Goal: Information Seeking & Learning: Check status

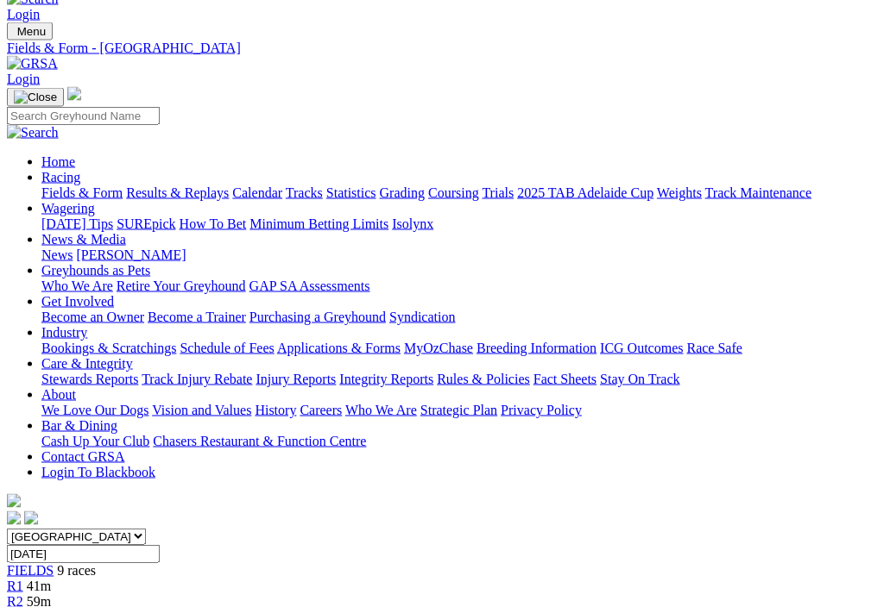
scroll to position [0, 41]
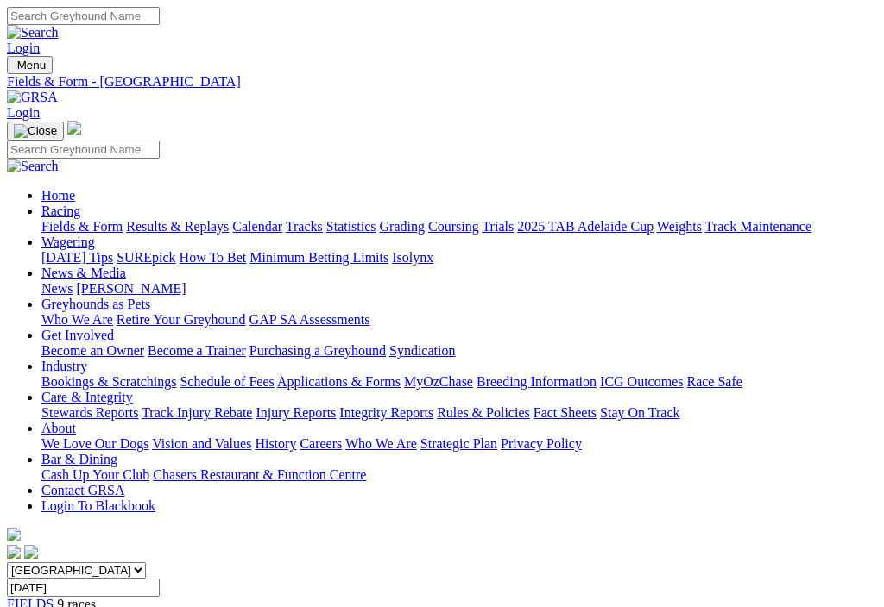
click at [146, 563] on select "[GEOGRAPHIC_DATA] [GEOGRAPHIC_DATA] [GEOGRAPHIC_DATA] [GEOGRAPHIC_DATA] [GEOGRA…" at bounding box center [76, 571] width 139 height 16
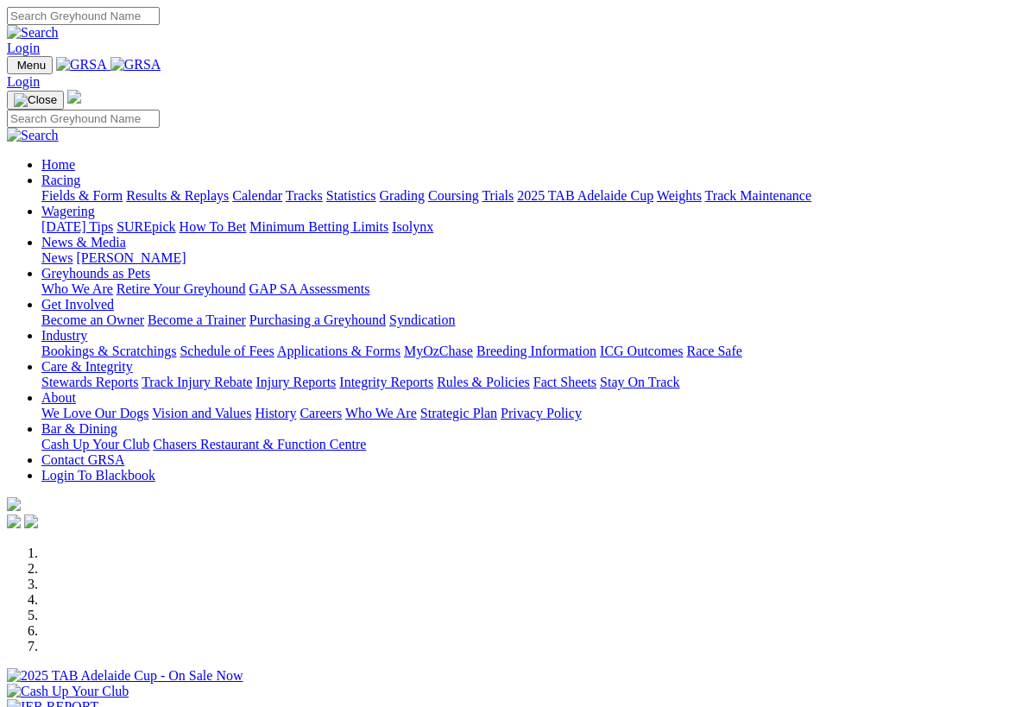
select select "QLD"
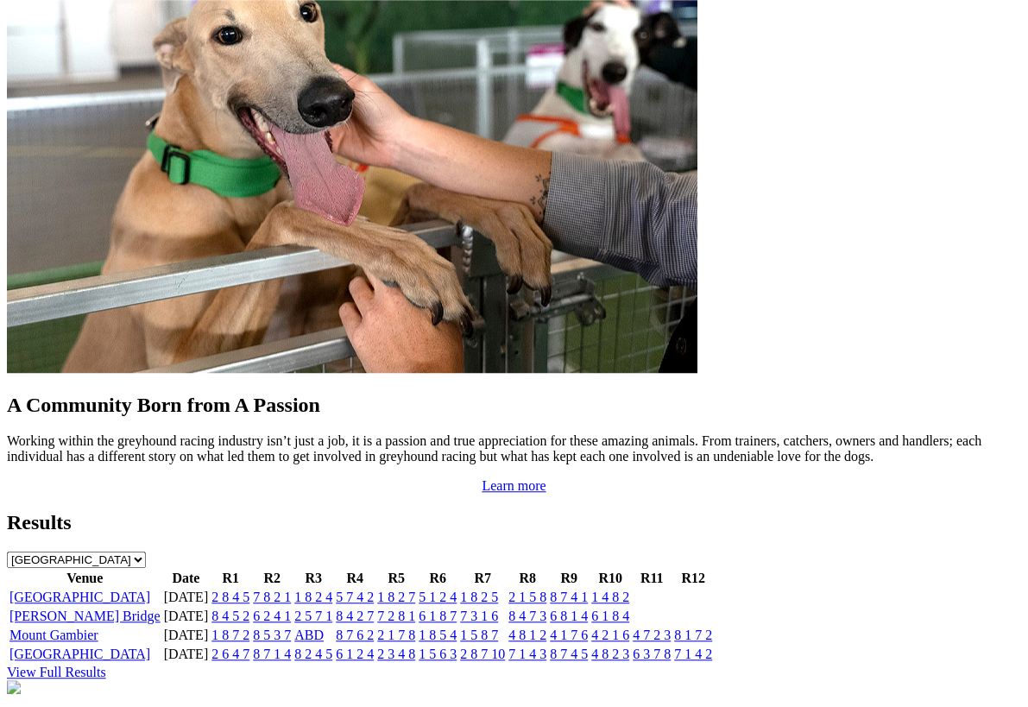
scroll to position [1463, 0]
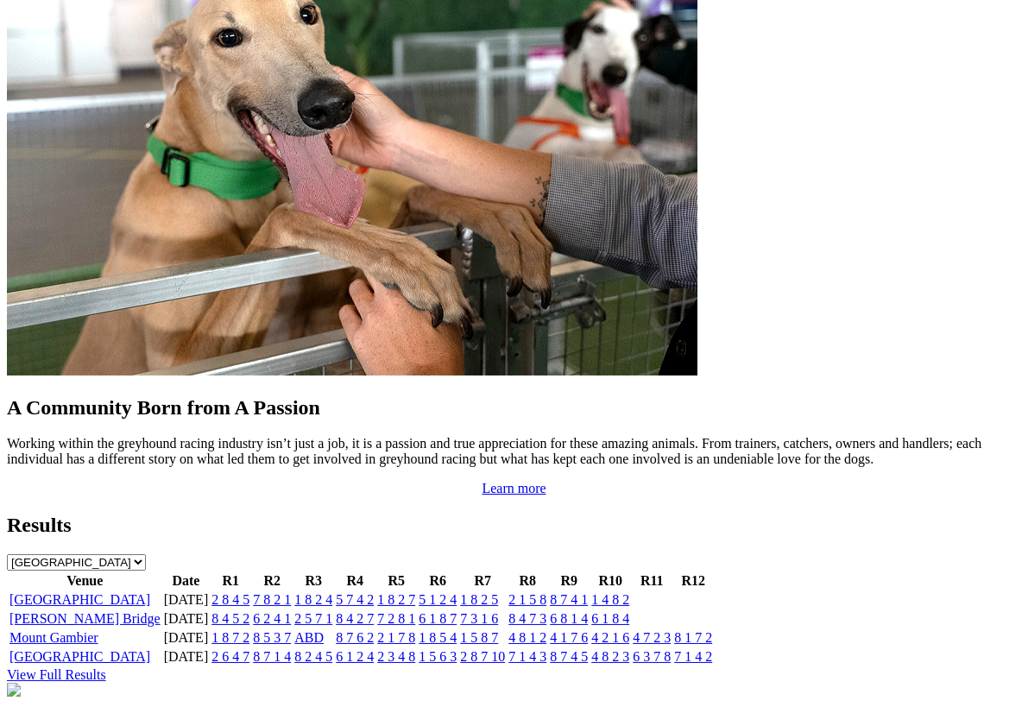
click at [146, 554] on select "[GEOGRAPHIC_DATA] [GEOGRAPHIC_DATA] [GEOGRAPHIC_DATA] [GEOGRAPHIC_DATA] [GEOGRA…" at bounding box center [76, 562] width 139 height 16
select select "QLD"
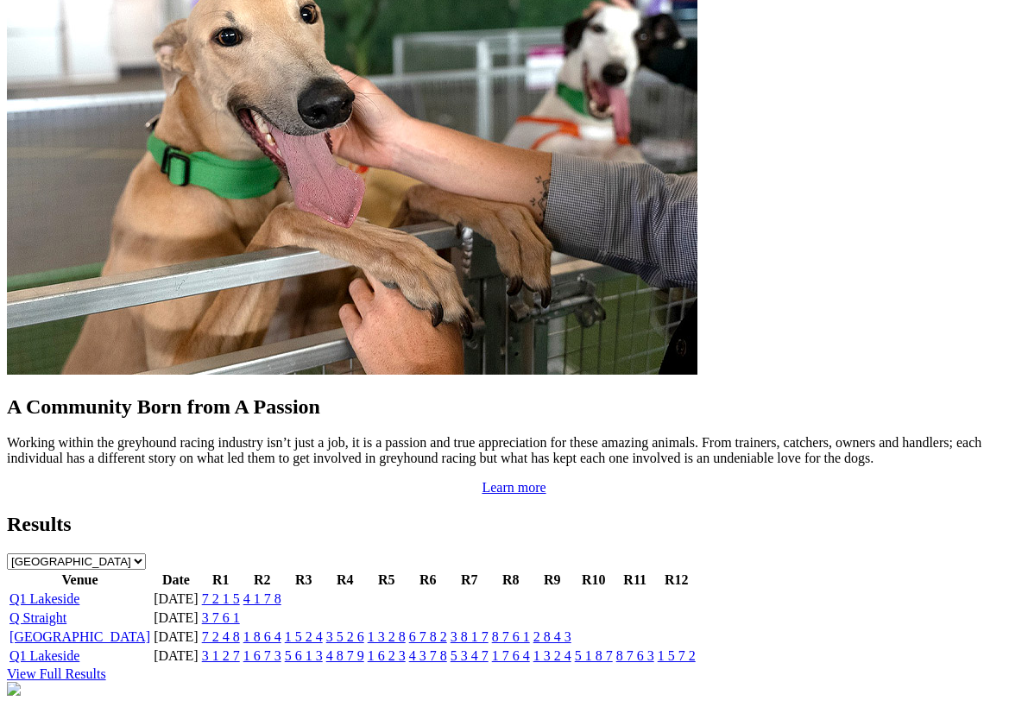
click at [106, 666] on link "View Full Results" at bounding box center [56, 673] width 99 height 15
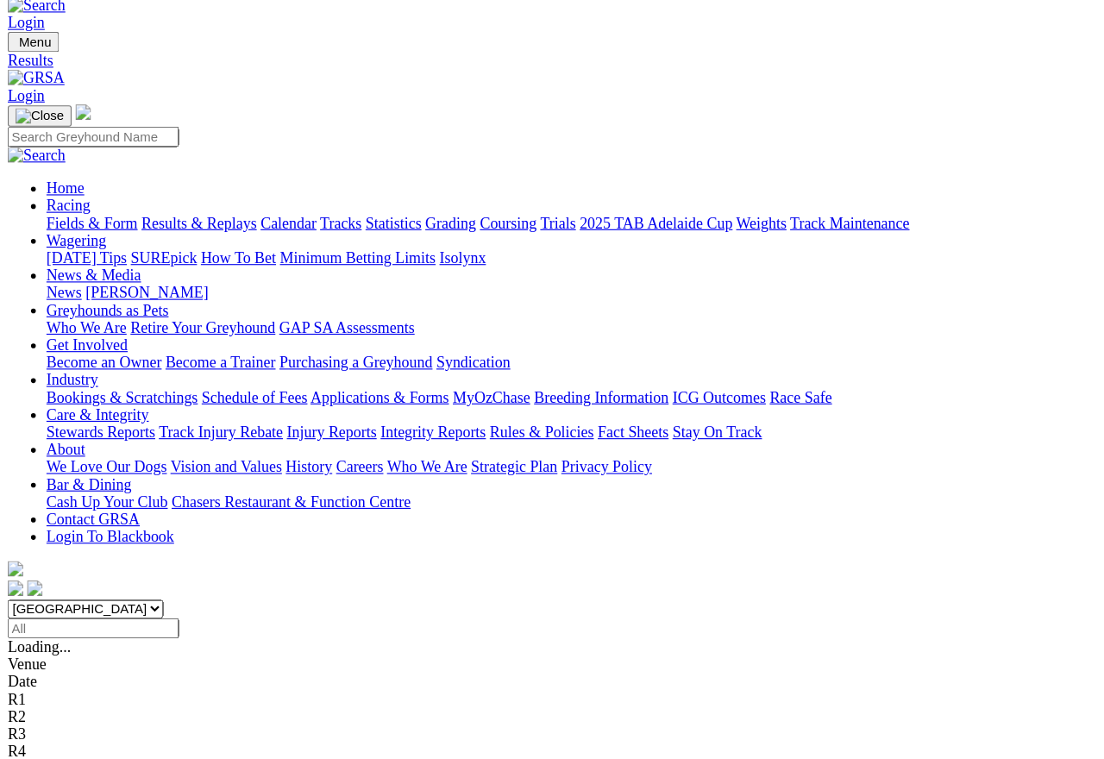
scroll to position [35, 0]
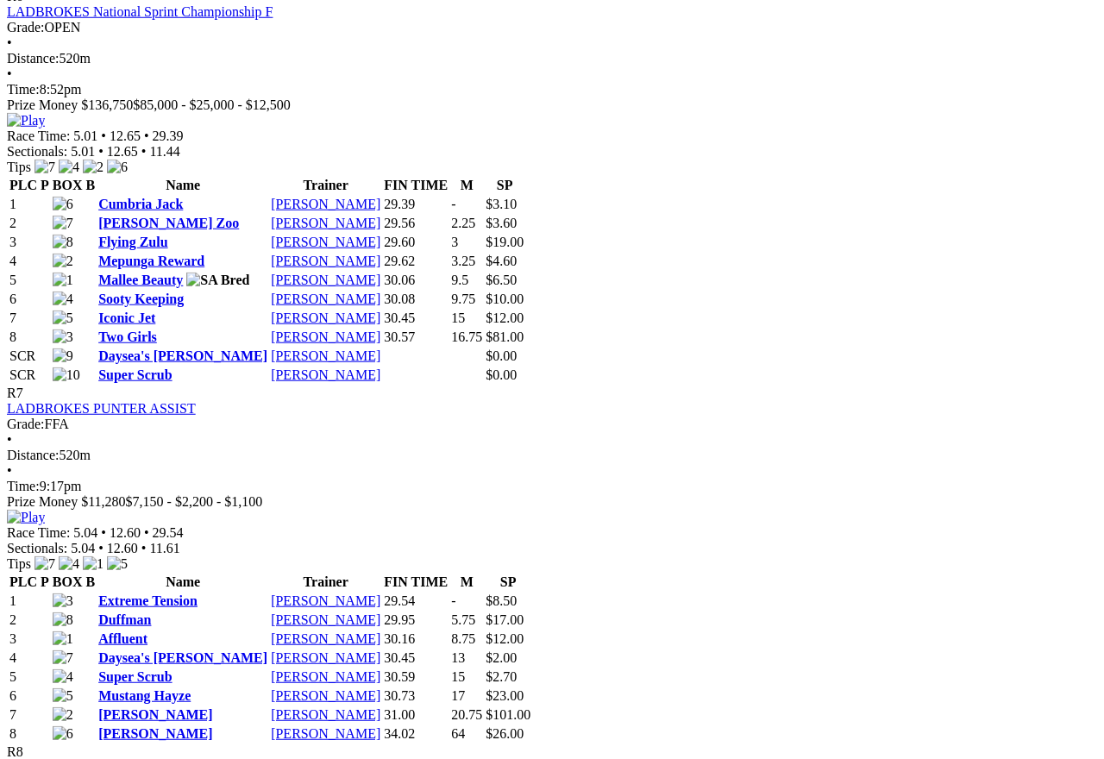
scroll to position [2644, 0]
